Goal: Book appointment/travel/reservation

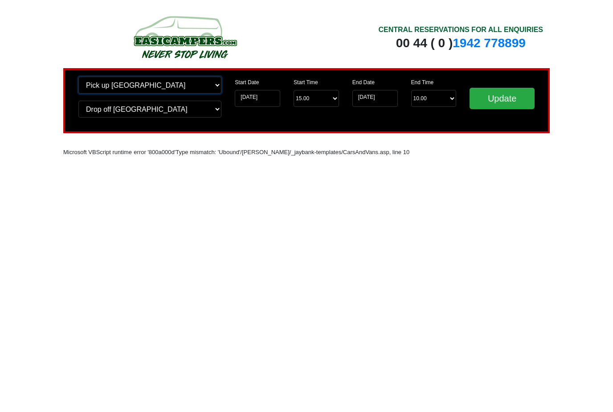
click at [213, 84] on select "Change pick up location? Pick up [GEOGRAPHIC_DATA] [GEOGRAPHIC_DATA] [GEOGRAPHI…" at bounding box center [149, 85] width 143 height 17
select select "PRE1"
click at [213, 106] on select "Change drop off location? Drop off [GEOGRAPHIC_DATA] [GEOGRAPHIC_DATA] [GEOGRAP…" at bounding box center [149, 109] width 143 height 17
select select "PRE1"
click at [257, 95] on input "[DATE]" at bounding box center [257, 98] width 45 height 17
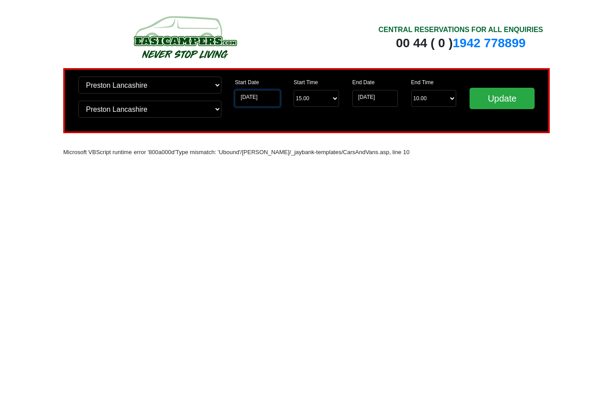
click at [261, 97] on input "[DATE]" at bounding box center [257, 98] width 45 height 17
click at [257, 96] on input "[DATE]" at bounding box center [257, 98] width 45 height 17
click at [257, 94] on input "[DATE]" at bounding box center [257, 98] width 45 height 17
click at [262, 95] on input "[DATE]" at bounding box center [257, 98] width 45 height 17
click at [258, 94] on input "[DATE]" at bounding box center [257, 98] width 45 height 17
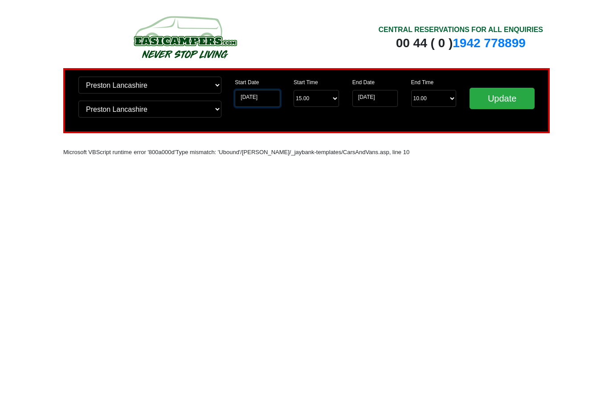
click at [255, 96] on input "[DATE]" at bounding box center [257, 98] width 45 height 17
click at [502, 93] on input "Update" at bounding box center [501, 98] width 65 height 21
click at [497, 98] on input "Update" at bounding box center [501, 98] width 65 height 21
